Goal: Information Seeking & Learning: Learn about a topic

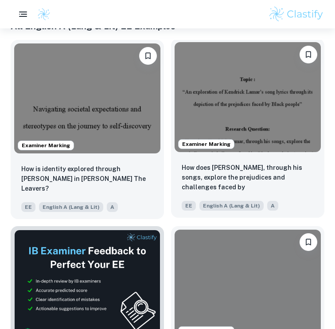
scroll to position [248, 0]
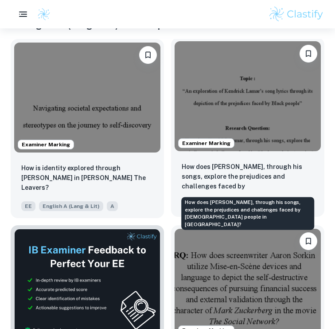
click at [255, 167] on p "How does [PERSON_NAME], through his songs, explore the prejudices and challenge…" at bounding box center [248, 177] width 132 height 30
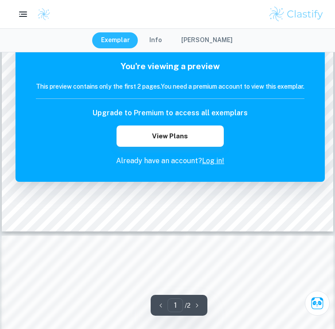
scroll to position [657, 0]
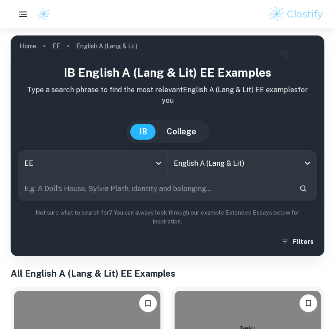
click at [157, 193] on input "text" at bounding box center [155, 188] width 274 height 25
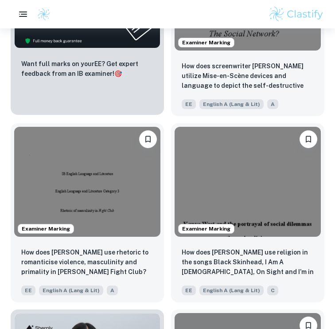
scroll to position [579, 0]
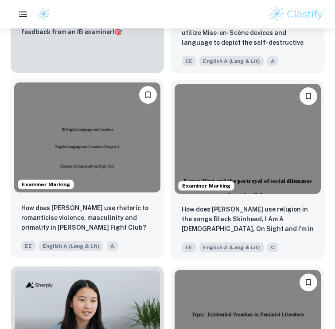
click at [55, 158] on img at bounding box center [87, 138] width 146 height 110
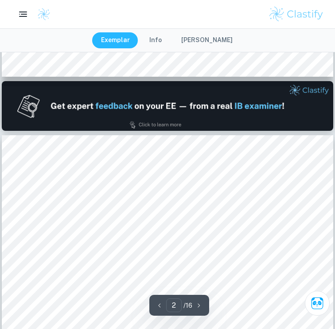
scroll to position [828, 0]
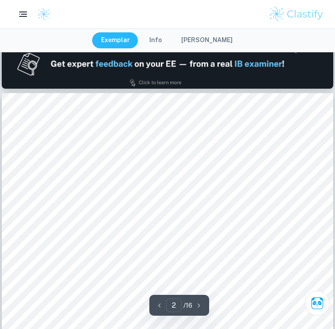
type input "1"
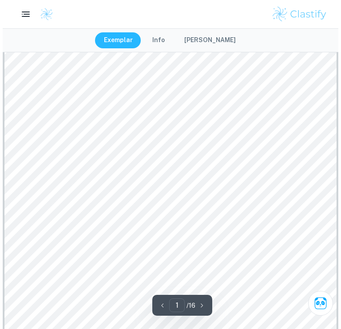
scroll to position [0, 0]
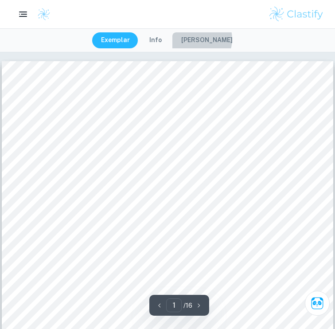
click at [203, 38] on button "[PERSON_NAME]" at bounding box center [207, 40] width 69 height 16
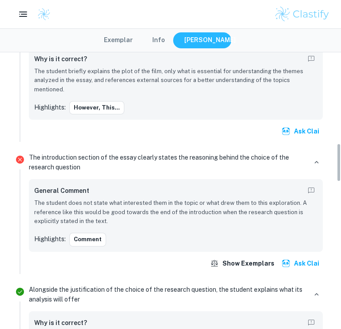
scroll to position [497, 0]
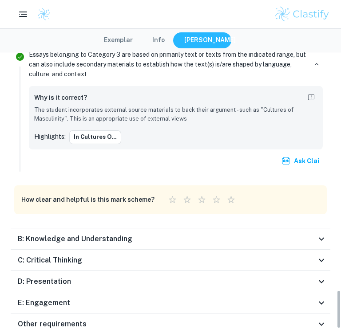
click at [130, 228] on div "B: Knowledge and Understanding" at bounding box center [170, 238] width 319 height 21
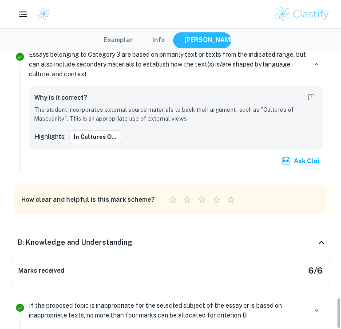
scroll to position [2283, 0]
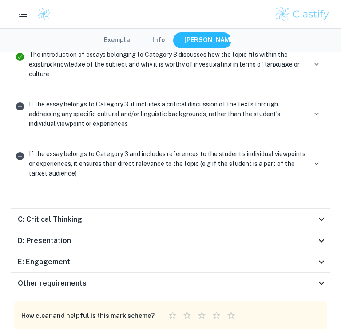
click at [119, 252] on div "E: Engagement" at bounding box center [170, 262] width 319 height 21
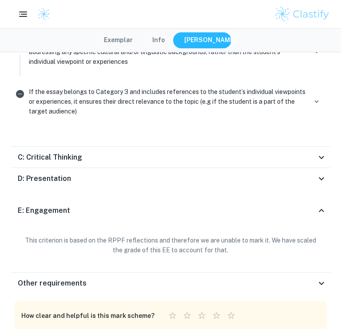
click at [128, 173] on div "D: Presentation" at bounding box center [167, 178] width 298 height 11
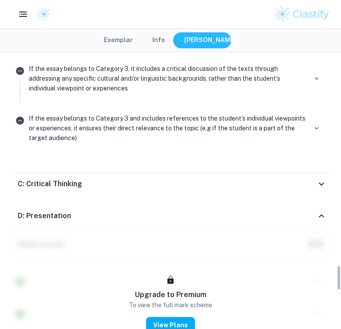
click at [124, 173] on div "C: Critical Thinking" at bounding box center [170, 183] width 319 height 21
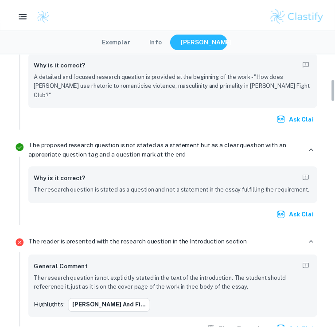
scroll to position [0, 0]
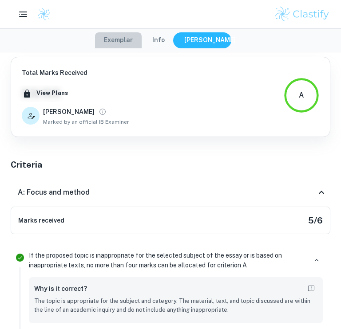
click at [130, 42] on button "Exemplar" at bounding box center [118, 40] width 47 height 16
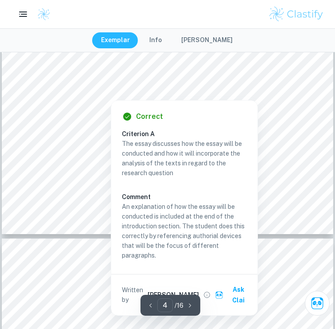
scroll to position [1501, 0]
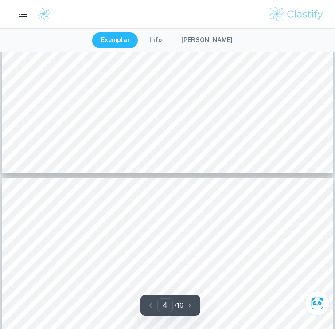
scroll to position [1335, 0]
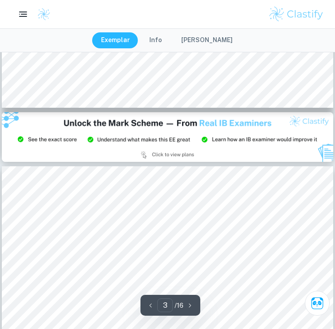
type input "2"
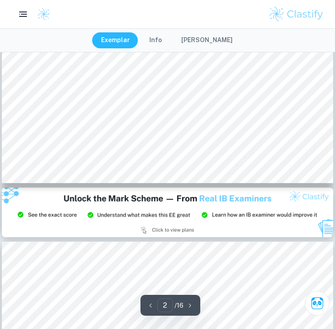
scroll to position [756, 0]
